Goal: Find specific page/section: Find specific page/section

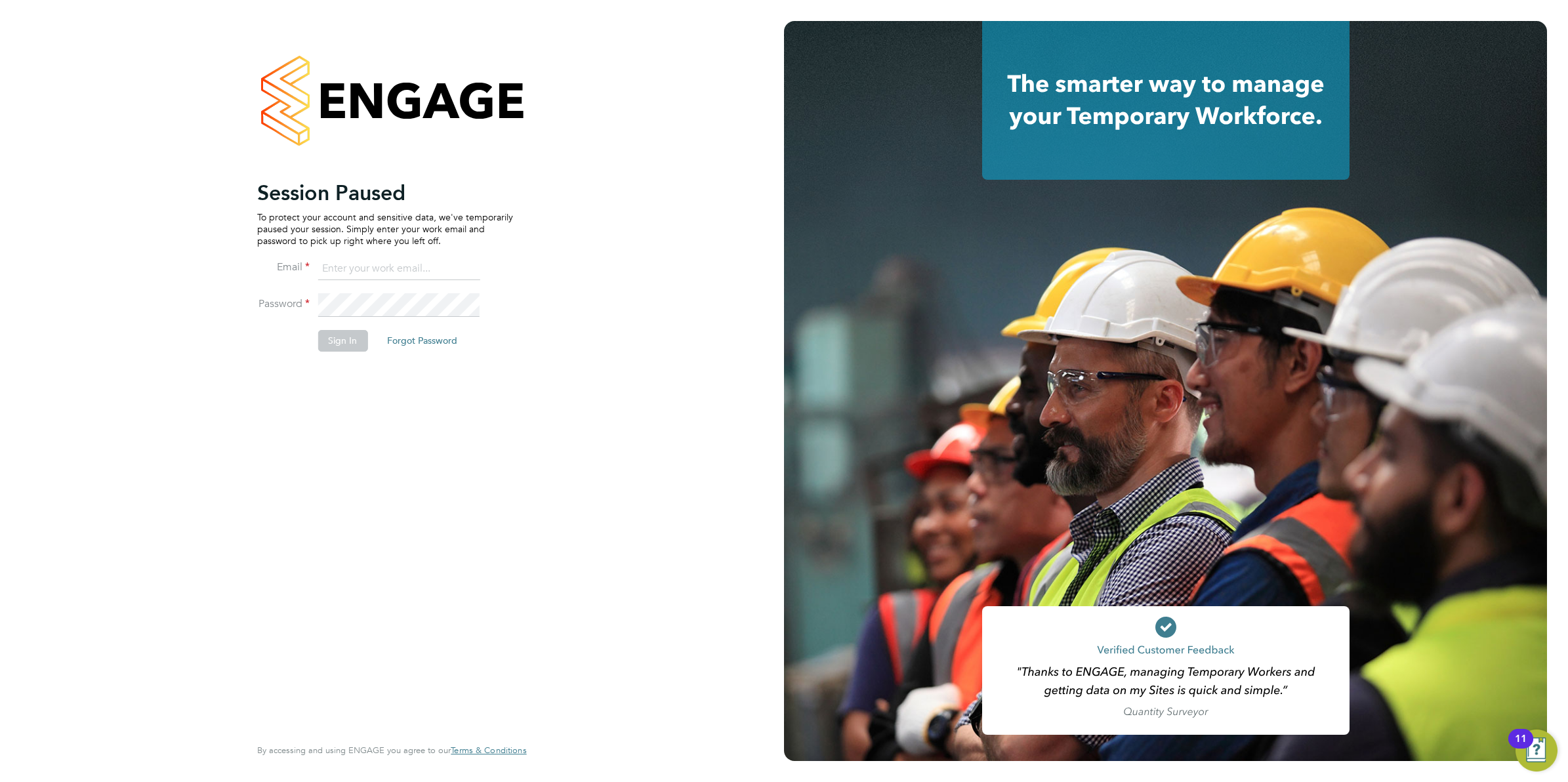
type input "mhabbershaw@spheresolutions.co.uk"
click at [348, 340] on button "Sign In" at bounding box center [342, 341] width 50 height 21
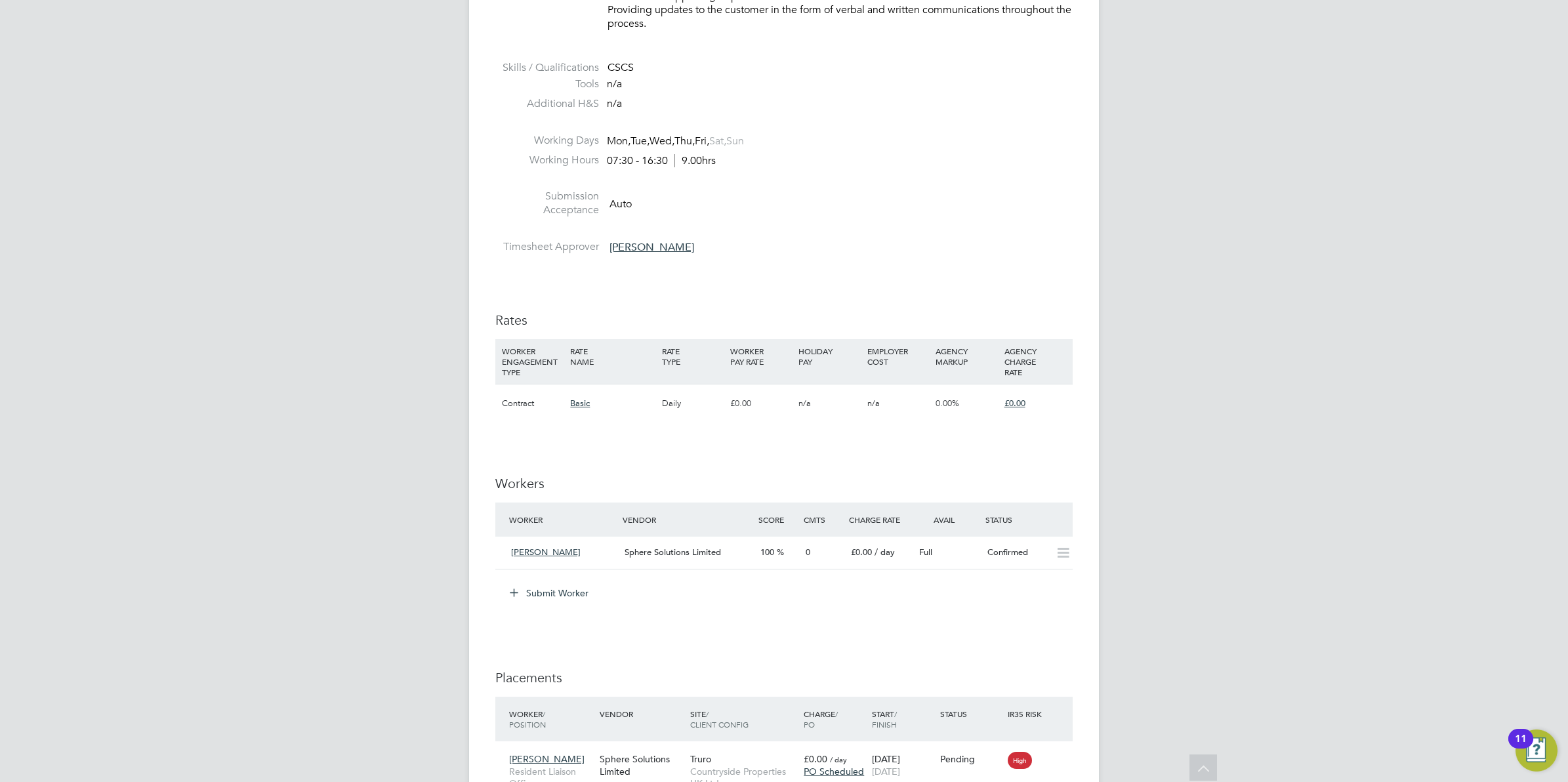
scroll to position [738, 0]
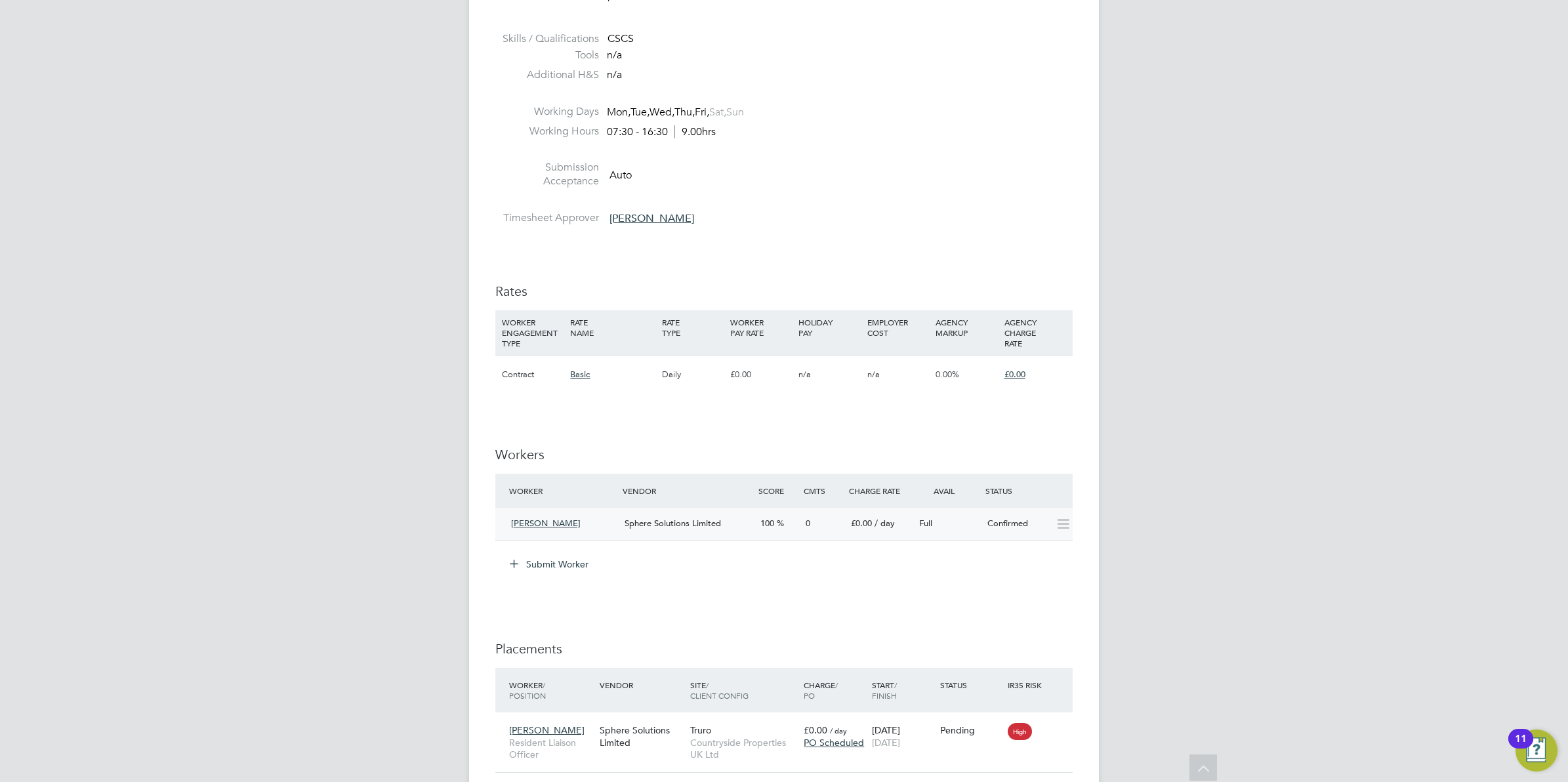
click at [1066, 528] on icon at bounding box center [1063, 524] width 16 height 10
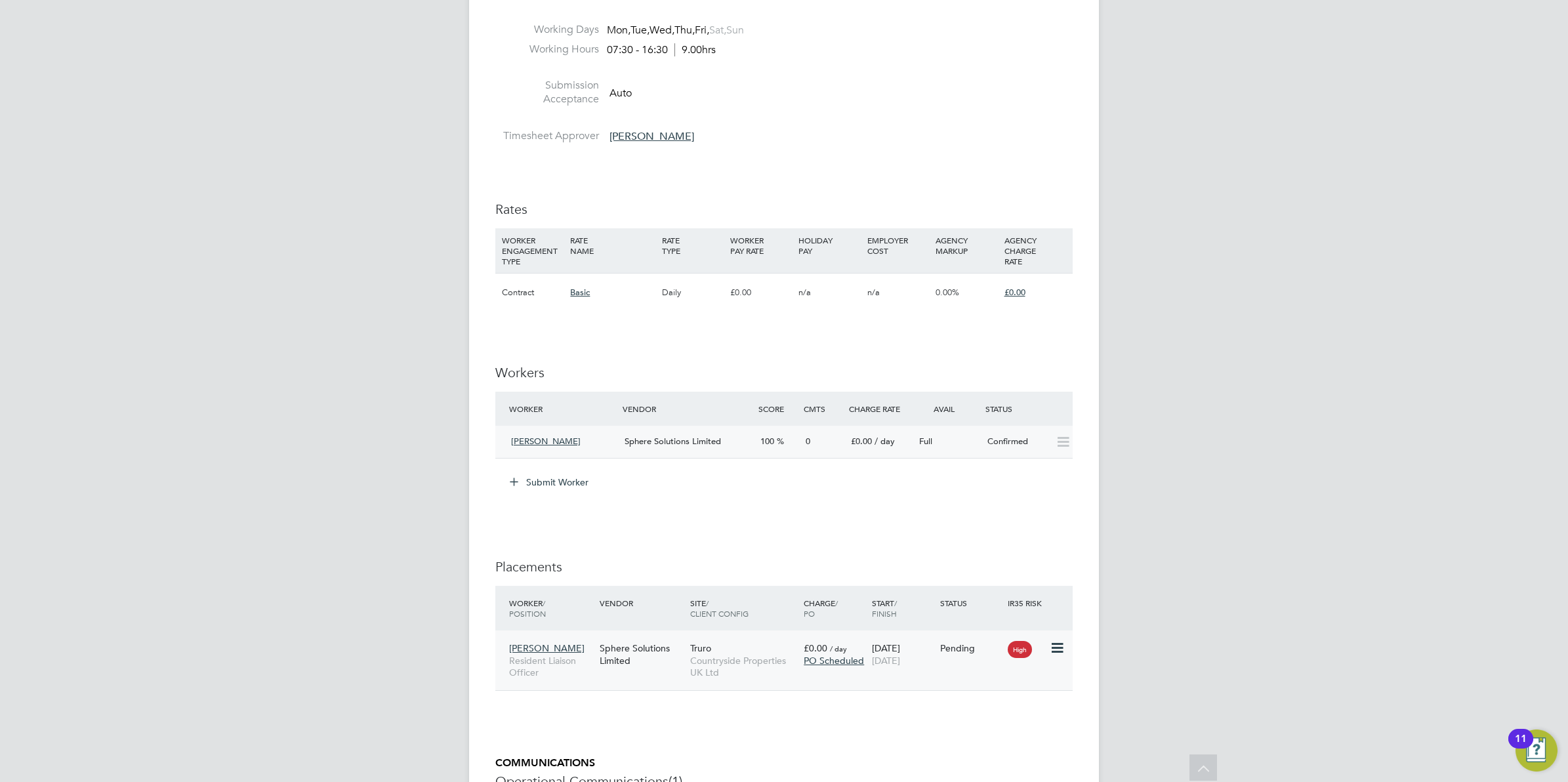
click at [802, 647] on div "£0.00 / day PO Scheduled" at bounding box center [835, 654] width 68 height 37
